Goal: Task Accomplishment & Management: Manage account settings

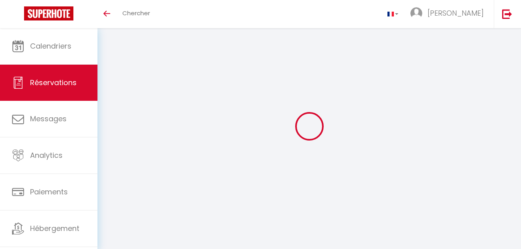
select select "not_cancelled"
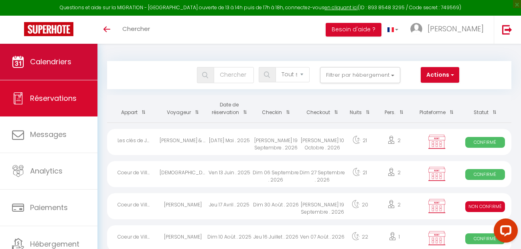
click at [47, 65] on span "Calendriers" at bounding box center [50, 62] width 41 height 10
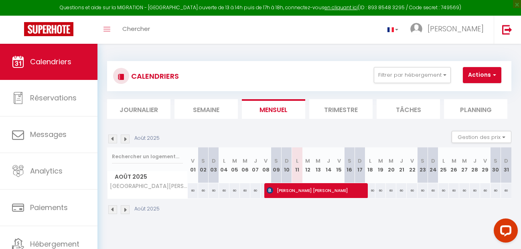
click at [125, 138] on img at bounding box center [125, 138] width 9 height 9
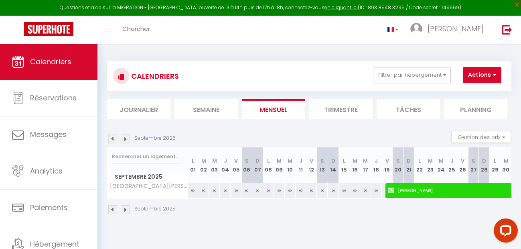
click at [125, 138] on img at bounding box center [125, 138] width 9 height 9
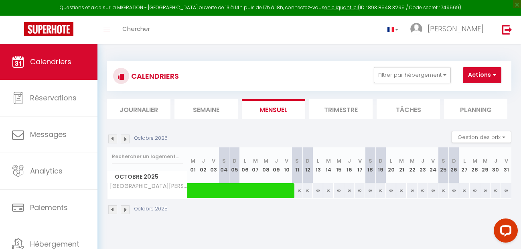
click at [125, 138] on img at bounding box center [125, 138] width 9 height 9
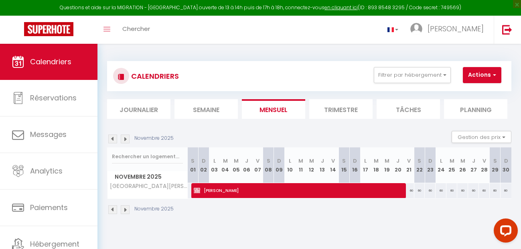
click at [125, 138] on img at bounding box center [125, 138] width 9 height 9
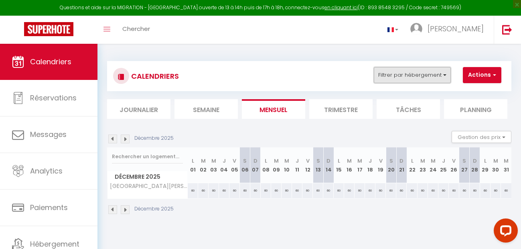
click at [406, 76] on button "Filtrer par hébergement" at bounding box center [412, 75] width 77 height 16
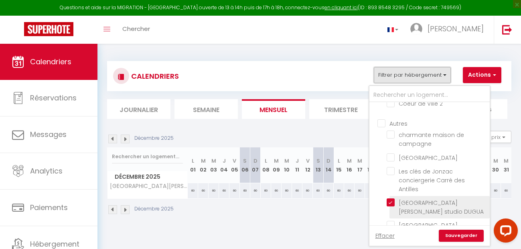
scroll to position [67, 0]
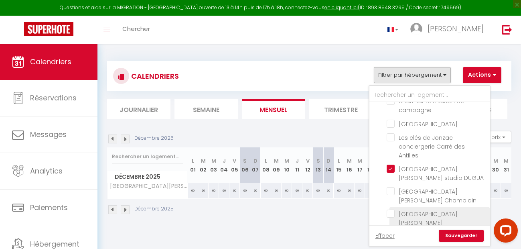
click at [391, 214] on input "[GEOGRAPHIC_DATA][PERSON_NAME] [GEOGRAPHIC_DATA]" at bounding box center [436, 213] width 100 height 8
checkbox input "true"
checkbox input "false"
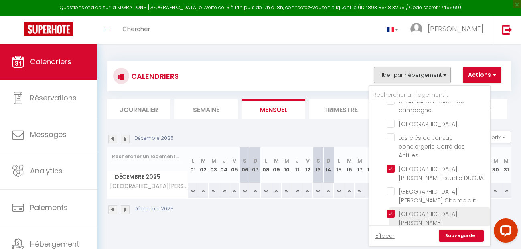
checkbox input "false"
click at [447, 234] on link "Sauvegarder" at bounding box center [461, 235] width 45 height 12
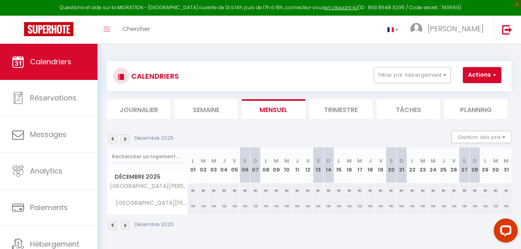
click at [126, 138] on img at bounding box center [125, 138] width 9 height 9
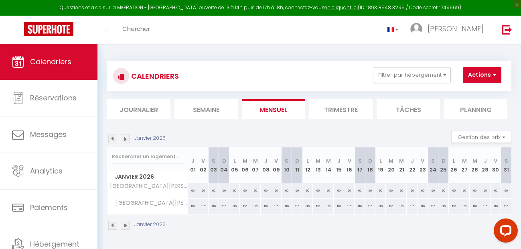
click at [126, 138] on img at bounding box center [125, 138] width 9 height 9
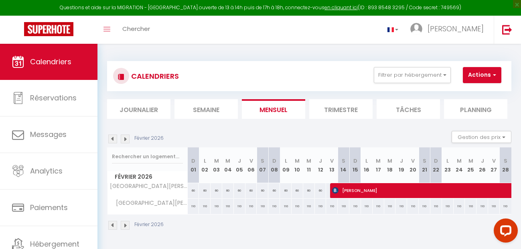
click at [126, 138] on img at bounding box center [125, 138] width 9 height 9
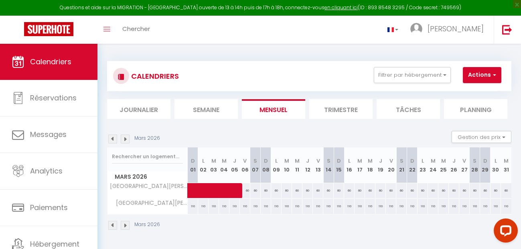
click at [126, 138] on img at bounding box center [125, 138] width 9 height 9
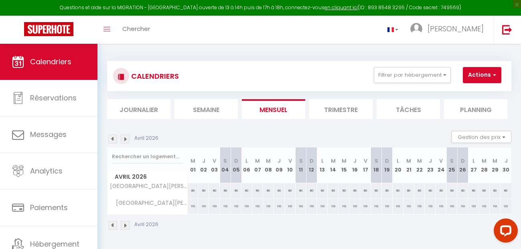
click at [126, 138] on img at bounding box center [125, 138] width 9 height 9
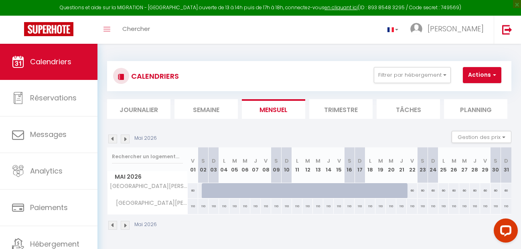
click at [126, 138] on img at bounding box center [125, 138] width 9 height 9
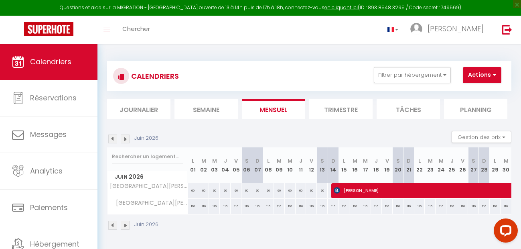
click at [126, 138] on img at bounding box center [125, 138] width 9 height 9
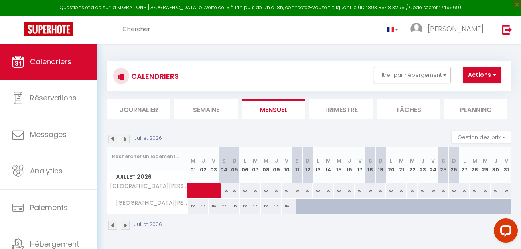
click at [125, 138] on img at bounding box center [125, 138] width 9 height 9
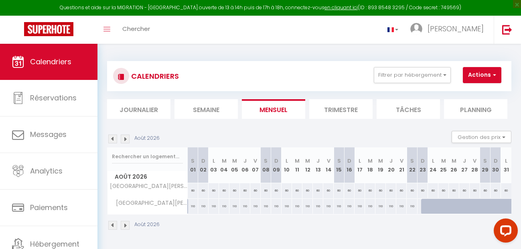
click at [112, 139] on img at bounding box center [112, 138] width 9 height 9
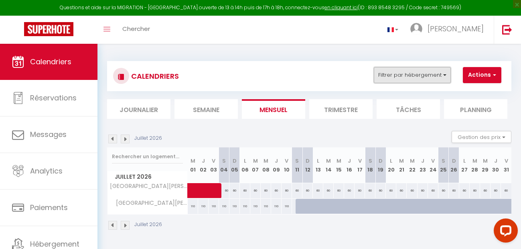
click at [432, 77] on button "Filtrer par hébergement" at bounding box center [412, 75] width 77 height 16
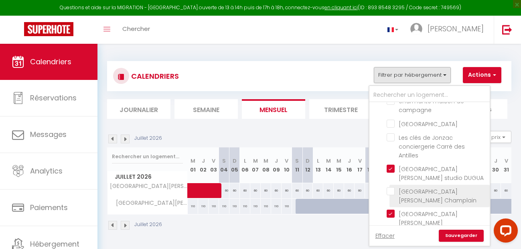
click at [391, 191] on input "[GEOGRAPHIC_DATA][PERSON_NAME] Champlain" at bounding box center [436, 191] width 100 height 8
checkbox input "true"
checkbox input "false"
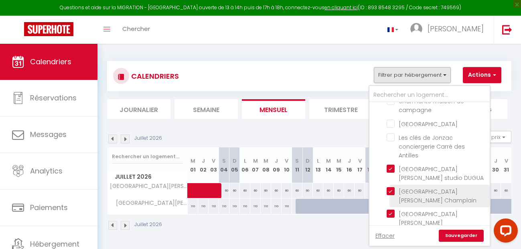
checkbox input "false"
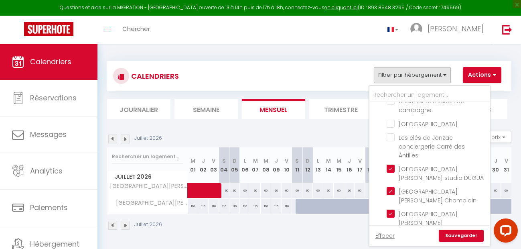
click at [259, 73] on div "CALENDRIERS Filtrer par hébergement COEUR DE VILLE Coeur de Ville 1 Coeur de Vi…" at bounding box center [309, 76] width 392 height 18
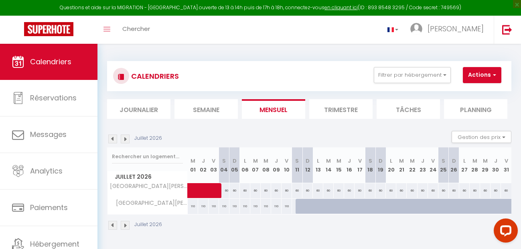
click at [123, 225] on img at bounding box center [125, 224] width 9 height 9
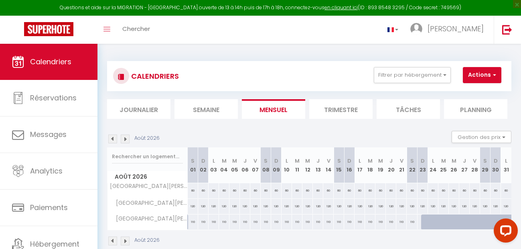
click at [111, 241] on img at bounding box center [112, 240] width 9 height 9
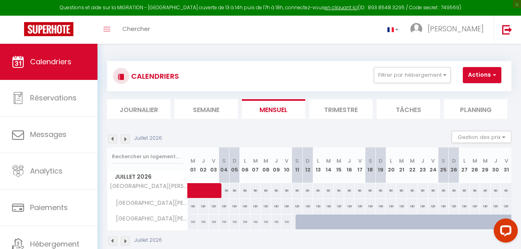
click at [111, 241] on img at bounding box center [112, 240] width 9 height 9
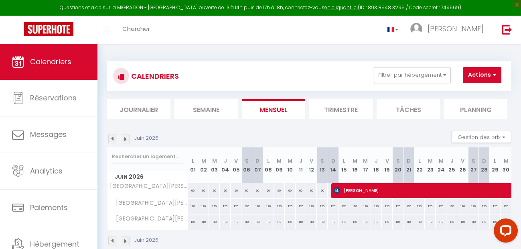
click at [125, 240] on img at bounding box center [125, 240] width 9 height 9
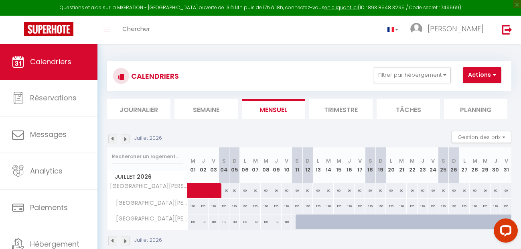
click at [112, 242] on img at bounding box center [112, 240] width 9 height 9
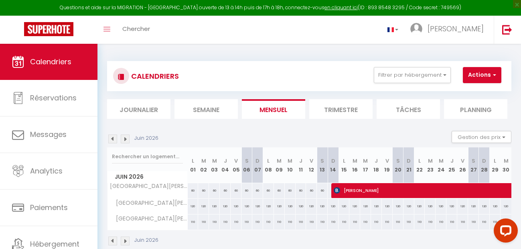
click at [125, 242] on img at bounding box center [125, 240] width 9 height 9
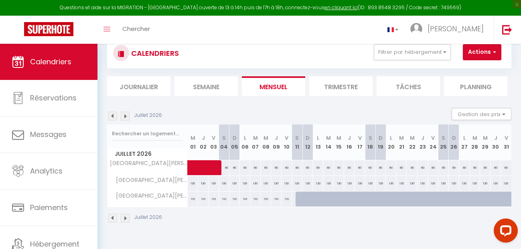
scroll to position [44, 0]
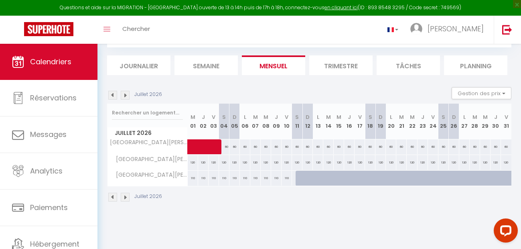
click at [125, 93] on img at bounding box center [125, 95] width 9 height 9
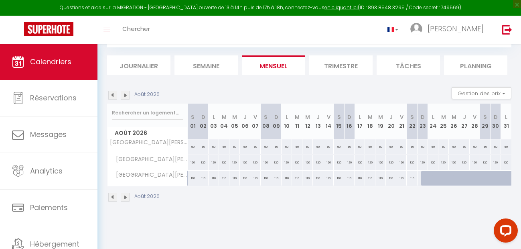
click at [113, 198] on img at bounding box center [112, 196] width 9 height 9
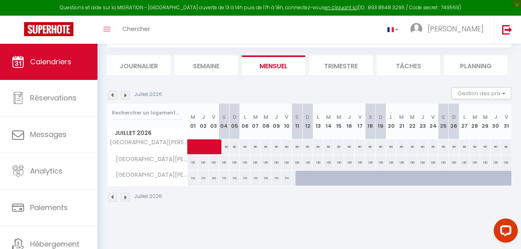
click at [374, 200] on div "Juillet 2026" at bounding box center [309, 198] width 404 height 24
click at [125, 199] on img at bounding box center [125, 196] width 9 height 9
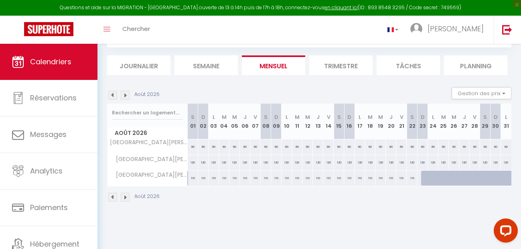
click at [111, 197] on img at bounding box center [112, 196] width 9 height 9
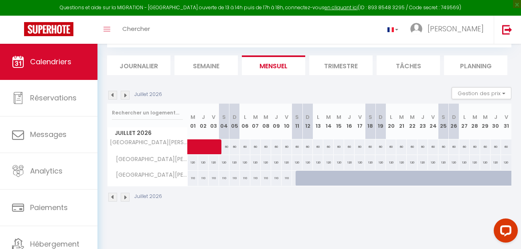
click at [125, 197] on img at bounding box center [125, 196] width 9 height 9
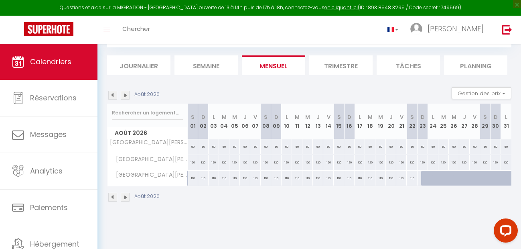
click at [111, 196] on img at bounding box center [112, 196] width 9 height 9
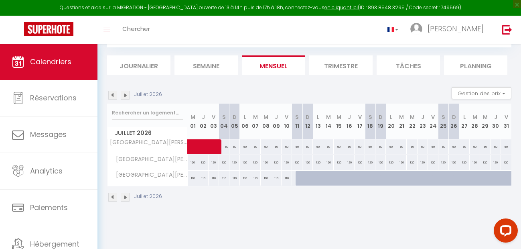
click at [125, 200] on img at bounding box center [125, 196] width 9 height 9
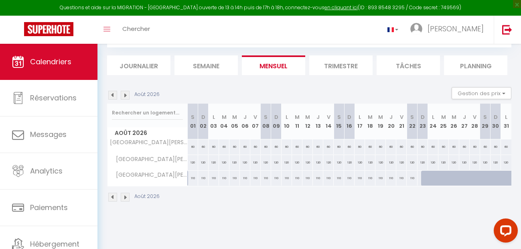
click at [452, 181] on div at bounding box center [457, 182] width 10 height 15
type input "110"
type input "Mer 26 Août 2026"
type input "Jeu 27 Août 2026"
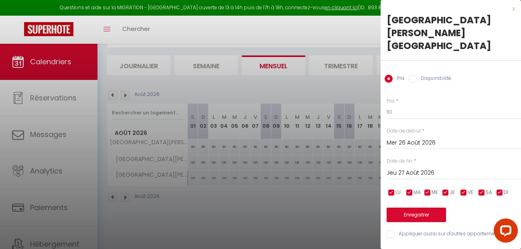
click at [348, 213] on div at bounding box center [260, 124] width 521 height 249
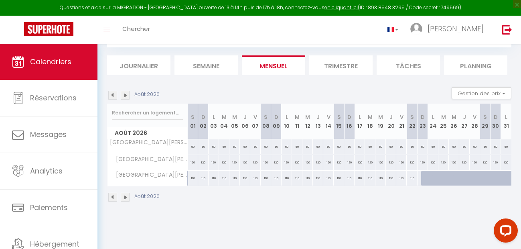
click at [113, 198] on img at bounding box center [112, 196] width 9 height 9
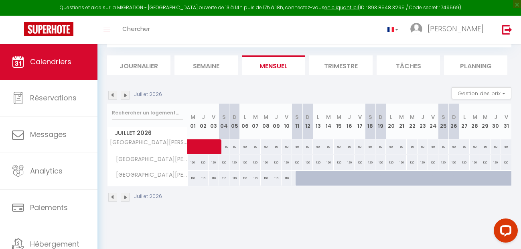
click at [112, 198] on img at bounding box center [112, 196] width 9 height 9
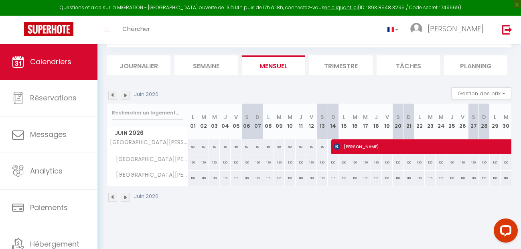
click at [114, 196] on img at bounding box center [112, 196] width 9 height 9
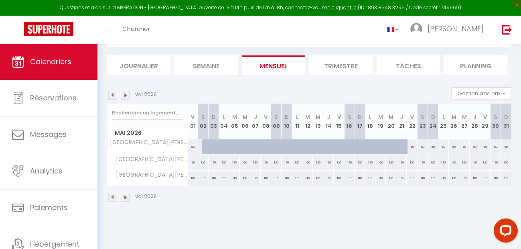
click at [123, 198] on img at bounding box center [125, 196] width 9 height 9
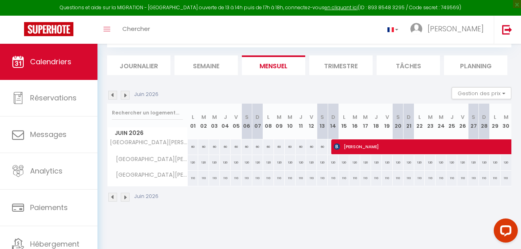
click at [125, 198] on img at bounding box center [125, 196] width 9 height 9
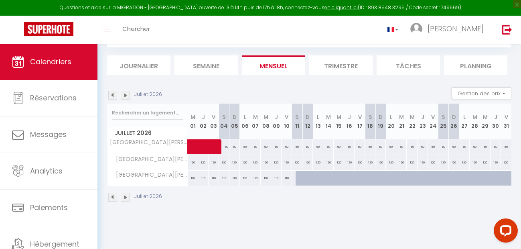
click at [113, 197] on img at bounding box center [112, 196] width 9 height 9
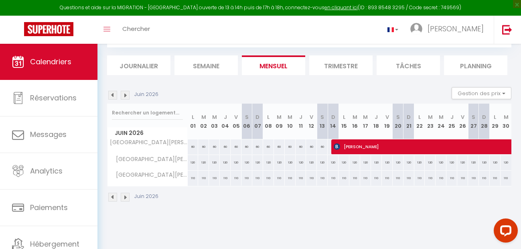
click at [126, 199] on img at bounding box center [125, 196] width 9 height 9
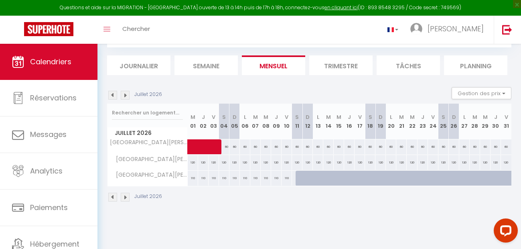
click at [295, 163] on div "120" at bounding box center [297, 162] width 10 height 15
type input "120"
type input "[PERSON_NAME] 11 Juillet 2026"
type input "Dim 12 Juillet 2026"
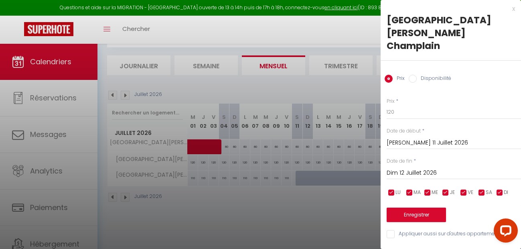
click at [280, 209] on div at bounding box center [260, 124] width 521 height 249
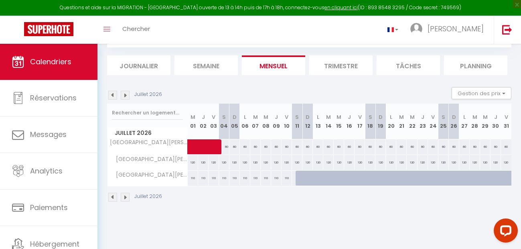
click at [295, 165] on div "120" at bounding box center [297, 162] width 10 height 15
type input "120"
select select "1"
type input "[PERSON_NAME] 11 Juillet 2026"
type input "Dim 12 Juillet 2026"
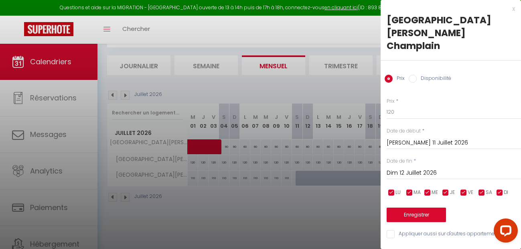
click at [426, 75] on label "Disponibilité" at bounding box center [433, 79] width 34 height 9
click at [416, 75] on input "Disponibilité" at bounding box center [412, 79] width 8 height 8
radio input "true"
radio input "false"
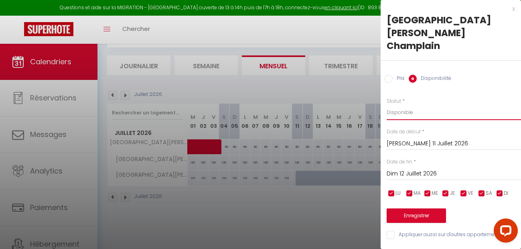
select select "0"
click at [386, 105] on select "Disponible Indisponible" at bounding box center [453, 112] width 134 height 15
click at [401, 138] on input "[PERSON_NAME] 11 Juillet 2026" at bounding box center [453, 143] width 134 height 10
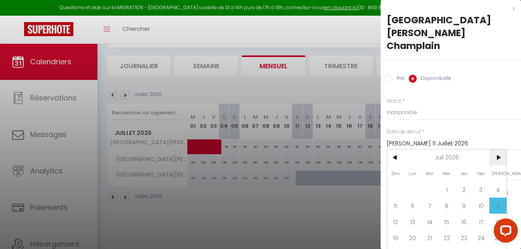
click at [497, 149] on span ">" at bounding box center [497, 157] width 17 height 16
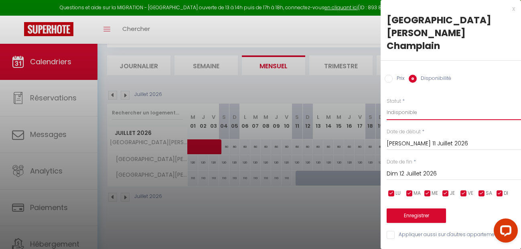
drag, startPoint x: 414, startPoint y: 107, endPoint x: 418, endPoint y: 155, distance: 47.8
click at [418, 155] on div "Prix * 120 Statut * Disponible Indisponible Date de début * [PERSON_NAME] 11 Ju…" at bounding box center [450, 163] width 140 height 152
click at [418, 166] on div "Dim 12 Juillet 2026 < Juil 2026 > Dim Lun Mar Mer Jeu Ven Sam 1 2 3 4 5 6 7 8 9…" at bounding box center [453, 173] width 134 height 14
click at [415, 168] on input "Dim 12 Juillet 2026" at bounding box center [453, 173] width 134 height 10
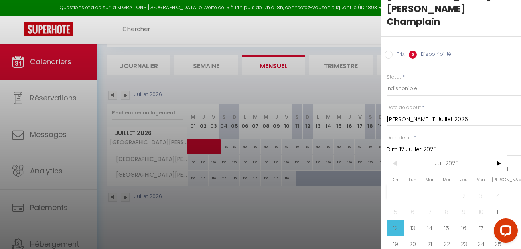
scroll to position [36, 0]
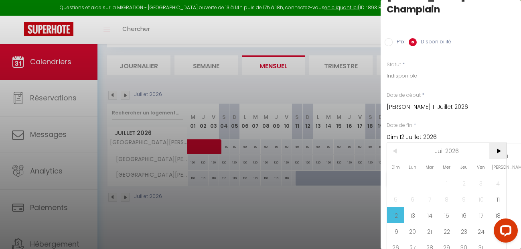
click at [499, 143] on span ">" at bounding box center [497, 151] width 17 height 16
click at [502, 175] on span "1" at bounding box center [497, 183] width 17 height 16
type input "[PERSON_NAME] 01 Août 2026"
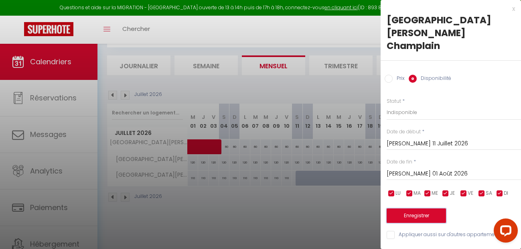
click at [424, 208] on button "Enregistrer" at bounding box center [415, 215] width 59 height 14
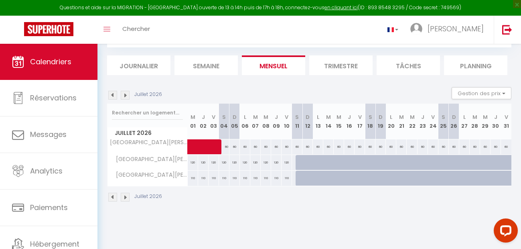
click at [295, 181] on div at bounding box center [300, 177] width 10 height 15
select select "1"
type input "[PERSON_NAME] 11 Juillet 2026"
type input "Dim 12 Juillet 2026"
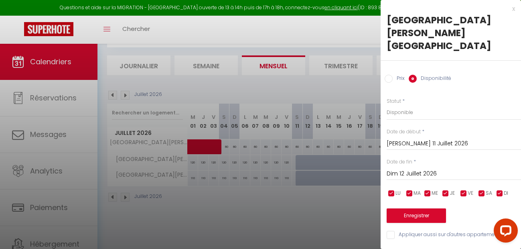
click at [437, 75] on label "Disponibilité" at bounding box center [433, 79] width 34 height 9
click at [416, 75] on input "Disponibilité" at bounding box center [412, 79] width 8 height 8
click at [411, 75] on input "Disponibilité" at bounding box center [412, 79] width 8 height 8
click at [386, 105] on select "Disponible Indisponible" at bounding box center [453, 112] width 134 height 15
select select "1"
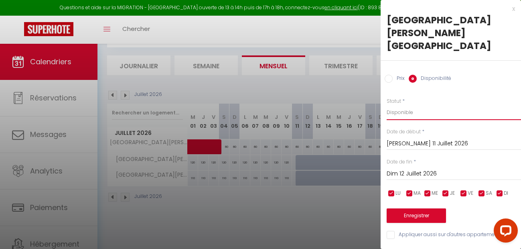
click at [386, 105] on select "Disponible Indisponible" at bounding box center [453, 112] width 134 height 15
click at [416, 208] on button "Enregistrer" at bounding box center [415, 215] width 59 height 14
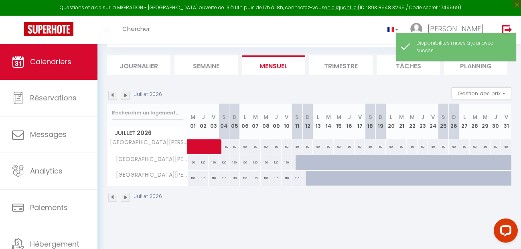
click at [308, 176] on div at bounding box center [311, 177] width 10 height 15
select select "1"
type input "Dim 12 Juillet 2026"
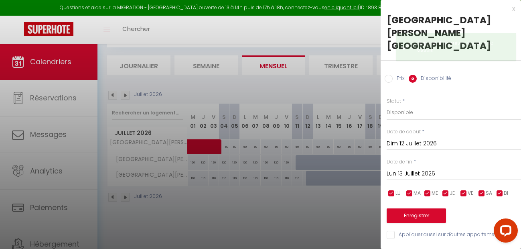
click at [412, 138] on input "Dim 12 Juillet 2026" at bounding box center [453, 143] width 134 height 10
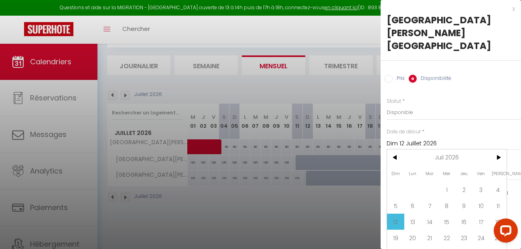
click at [412, 138] on input "Dim 12 Juillet 2026" at bounding box center [453, 143] width 134 height 10
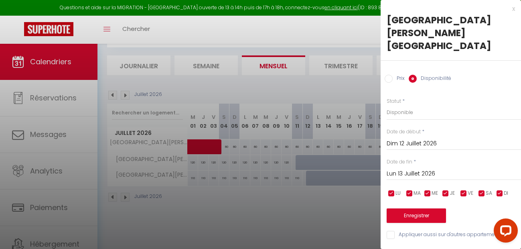
click at [404, 168] on input "Lun 13 Juillet 2026" at bounding box center [453, 173] width 134 height 10
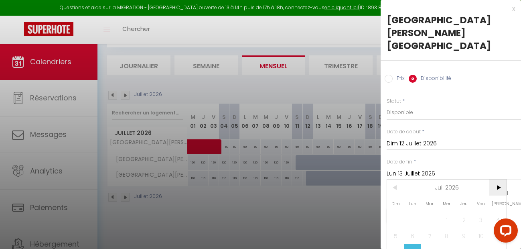
click at [499, 179] on span ">" at bounding box center [497, 187] width 17 height 16
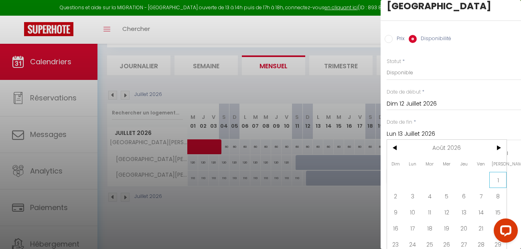
click at [495, 172] on span "1" at bounding box center [497, 180] width 17 height 16
type input "[PERSON_NAME] 01 Août 2026"
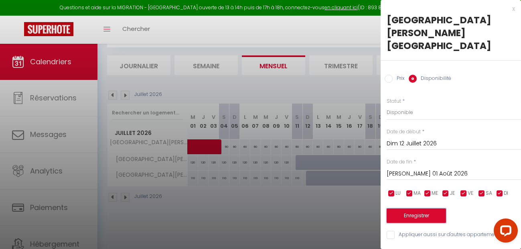
click at [404, 208] on button "Enregistrer" at bounding box center [415, 215] width 59 height 14
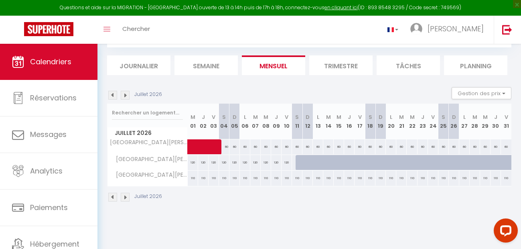
click at [367, 177] on div "110" at bounding box center [370, 177] width 10 height 15
select select "1"
type input "[PERSON_NAME] 18 Juillet 2026"
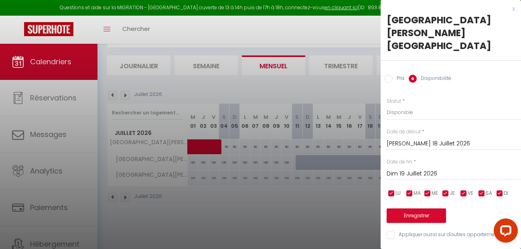
click at [412, 168] on input "Dim 19 Juillet 2026" at bounding box center [453, 173] width 134 height 10
click at [410, 168] on input "Dim 19 Juillet 2026" at bounding box center [453, 173] width 134 height 10
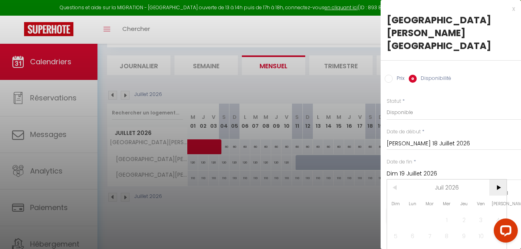
click at [499, 179] on span ">" at bounding box center [497, 187] width 17 height 16
click at [495, 227] on span "8" at bounding box center [497, 235] width 17 height 16
type input "[PERSON_NAME] 08 Août 2026"
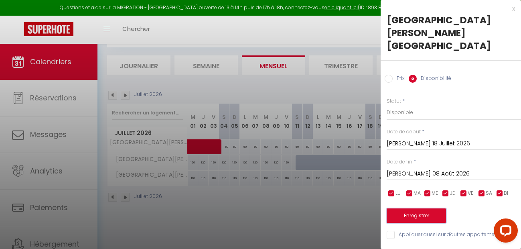
click at [420, 208] on button "Enregistrer" at bounding box center [415, 215] width 59 height 14
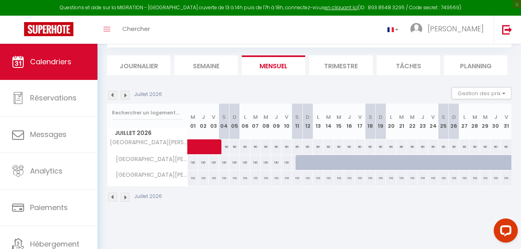
click at [368, 177] on div "110" at bounding box center [370, 177] width 10 height 15
select select "1"
type input "[PERSON_NAME] 18 Juillet 2026"
type input "Dim 19 Juillet 2026"
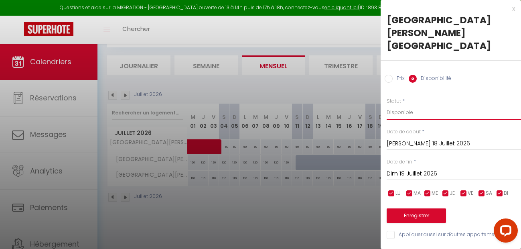
select select "0"
click at [386, 105] on select "Disponible Indisponible" at bounding box center [453, 112] width 134 height 15
click at [404, 168] on input "Dim 19 Juillet 2026" at bounding box center [453, 173] width 134 height 10
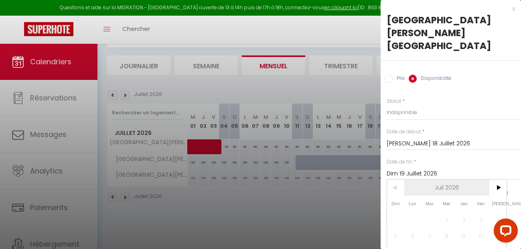
click at [487, 179] on span "Juil 2026" at bounding box center [446, 187] width 85 height 16
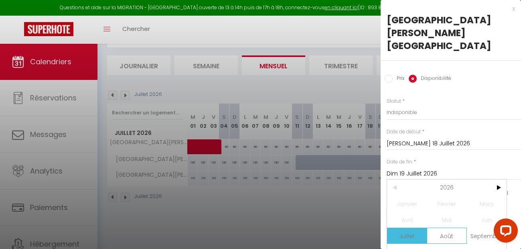
click at [445, 227] on span "Août" at bounding box center [446, 235] width 40 height 16
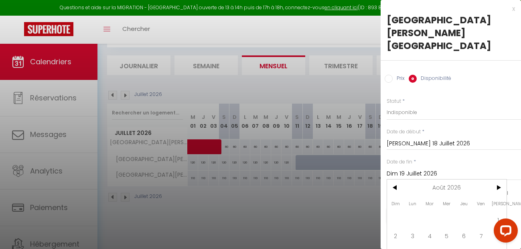
scroll to position [40, 0]
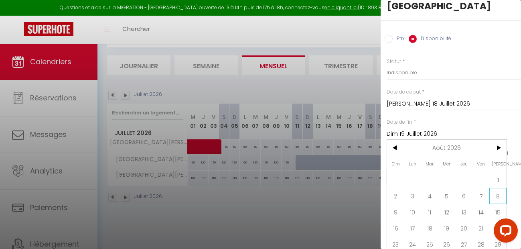
click at [493, 188] on span "8" at bounding box center [497, 196] width 17 height 16
type input "[PERSON_NAME] 08 Août 2026"
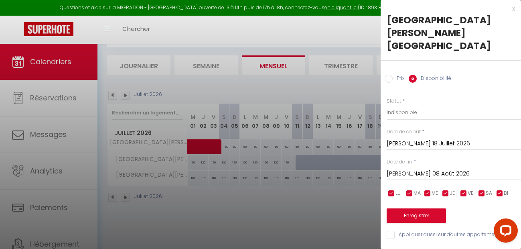
scroll to position [0, 0]
click at [418, 208] on button "Enregistrer" at bounding box center [415, 215] width 59 height 14
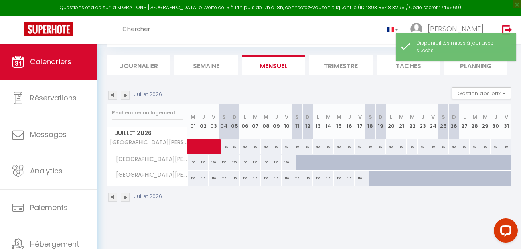
click at [125, 198] on img at bounding box center [125, 196] width 9 height 9
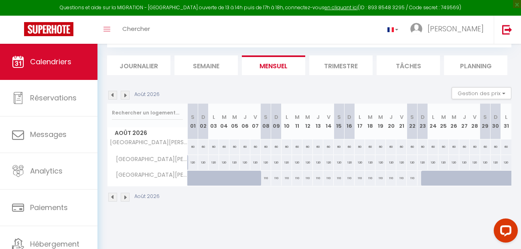
click at [112, 195] on img at bounding box center [112, 196] width 9 height 9
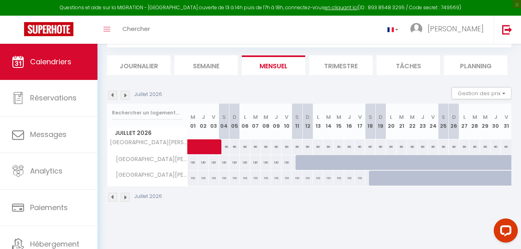
click at [358, 206] on div "Juillet 2026" at bounding box center [309, 198] width 404 height 24
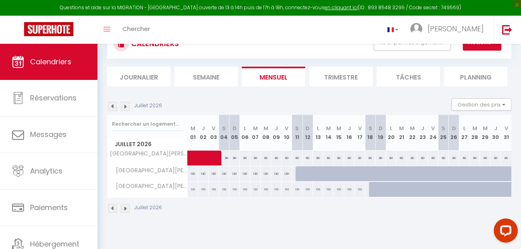
scroll to position [44, 0]
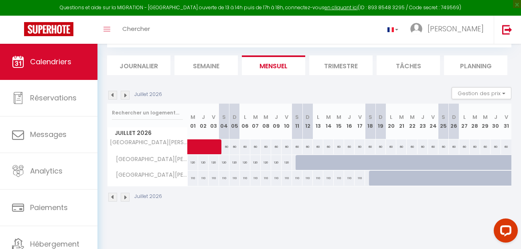
click at [322, 228] on body "Questions et aide sur la MIGRATION - [GEOGRAPHIC_DATA] ouverte de 13 à 14h puis…" at bounding box center [260, 124] width 521 height 249
click at [354, 241] on body "Questions et aide sur la MIGRATION - [GEOGRAPHIC_DATA] ouverte de 13 à 14h puis…" at bounding box center [260, 124] width 521 height 249
click at [307, 216] on div "CALENDRIERS Filtrer par hébergement COEUR DE VILLE Coeur de Ville 1 Coeur de Vi…" at bounding box center [308, 109] width 423 height 219
click at [331, 229] on body "Questions et aide sur la MIGRATION - [GEOGRAPHIC_DATA] ouverte de 13 à 14h puis…" at bounding box center [260, 124] width 521 height 249
